Goal: Task Accomplishment & Management: Manage account settings

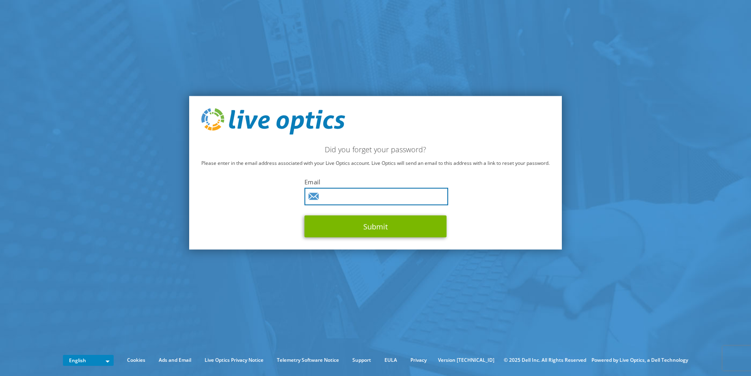
click at [340, 198] on input "text" at bounding box center [376, 196] width 144 height 17
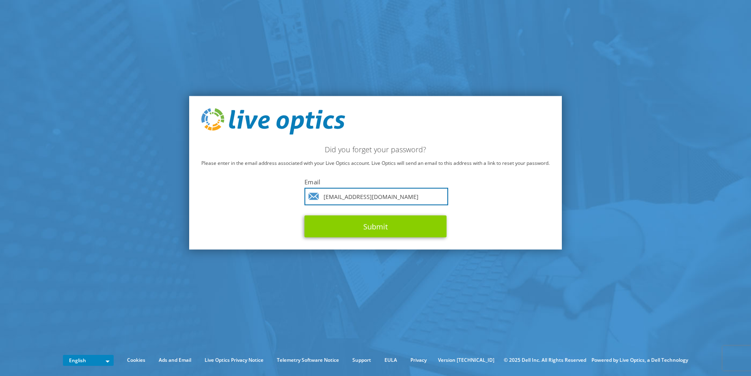
type input "[EMAIL_ADDRESS][DOMAIN_NAME]"
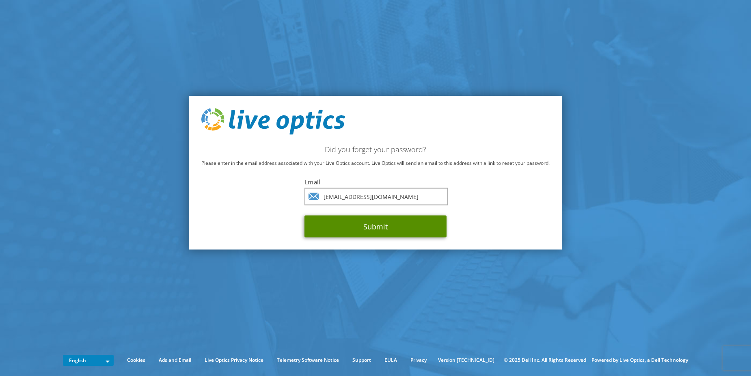
click at [343, 227] on button "Submit" at bounding box center [375, 227] width 142 height 22
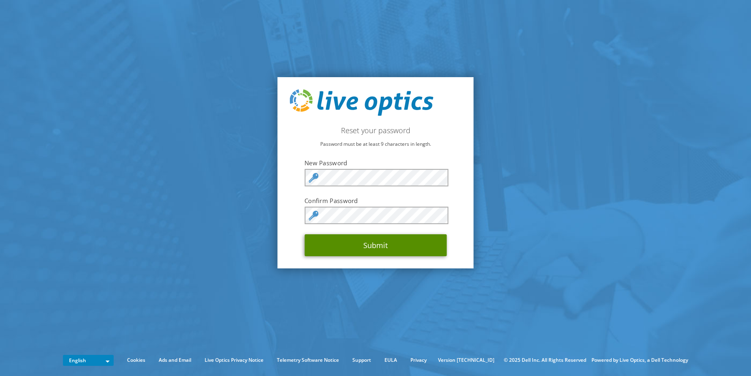
click at [353, 244] on button "Submit" at bounding box center [375, 245] width 142 height 22
